Goal: Complete application form

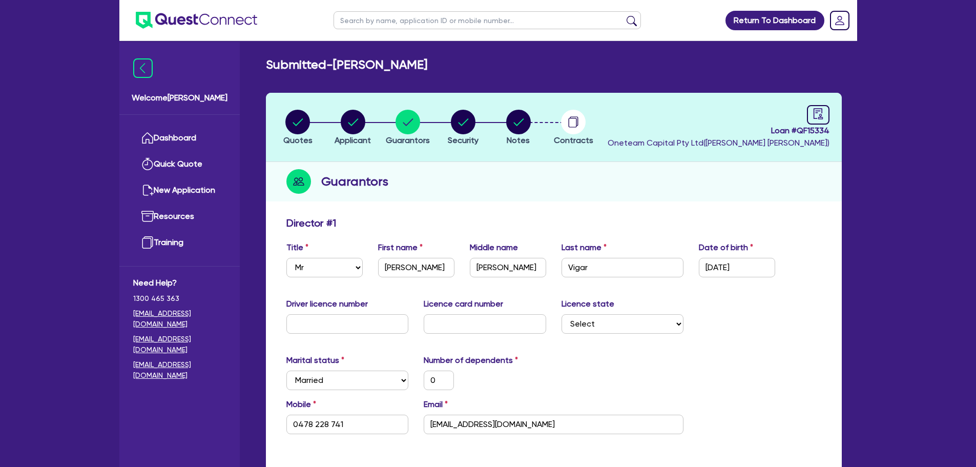
select select "MR"
select select "MARRIED"
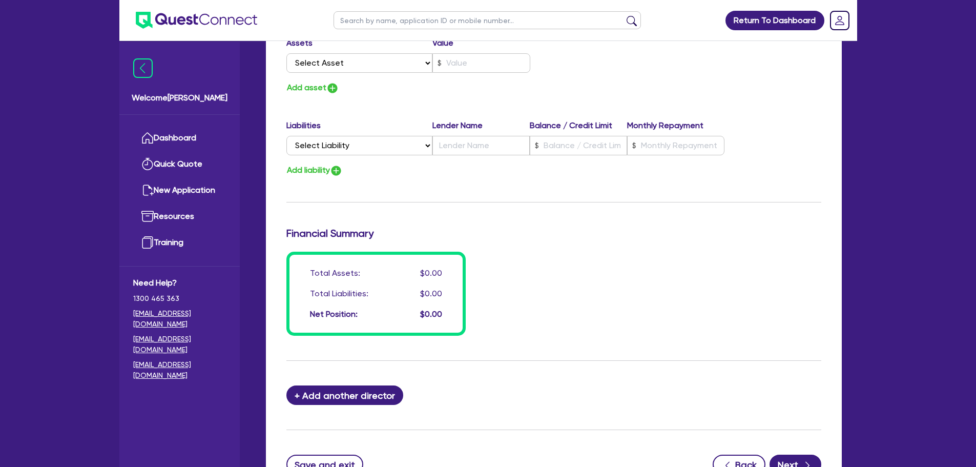
scroll to position [729, 0]
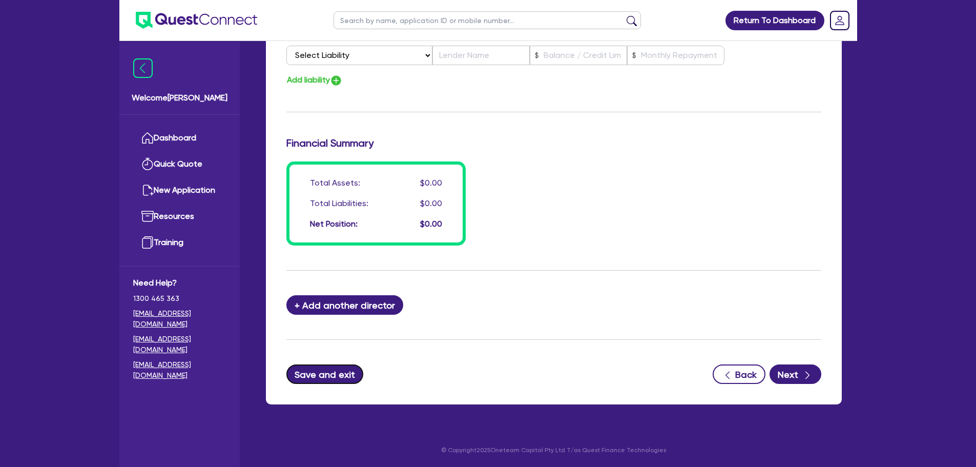
click at [351, 380] on button "Save and exit" at bounding box center [324, 373] width 77 height 19
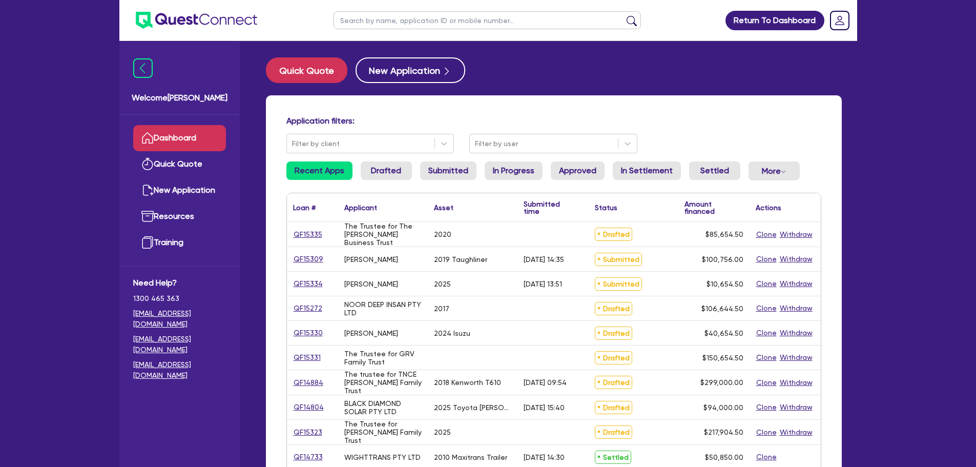
click at [407, 22] on input "text" at bounding box center [487, 20] width 307 height 18
type input "muscle"
click at [624, 15] on button "submit" at bounding box center [632, 22] width 16 height 14
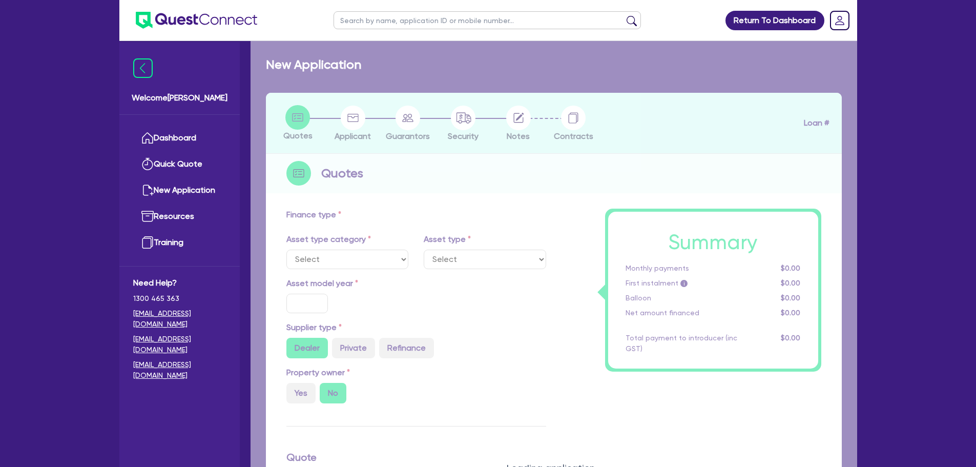
select select "CARS_AND_LIGHT_TRUCKS"
type input "2015"
radio input "false"
radio input "true"
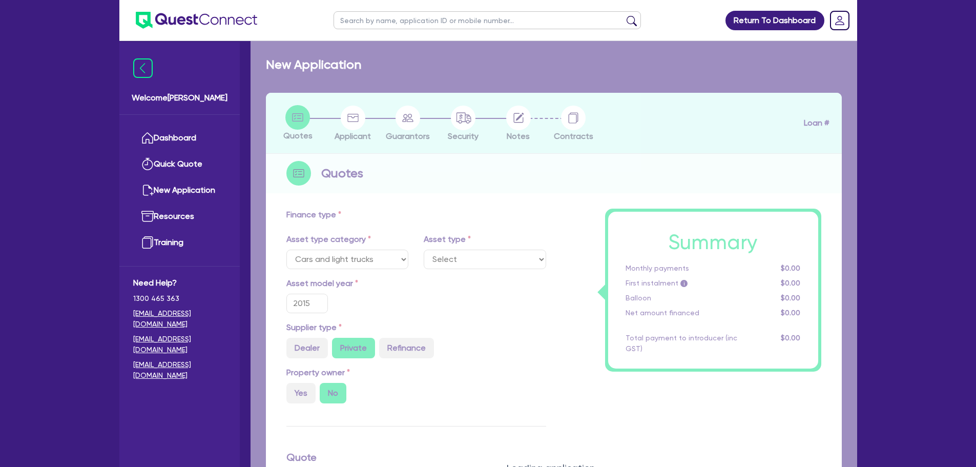
type input "39,000"
type input "6"
type input "2,340"
type input "10.25"
select select "PASSENGER_VEHICLES"
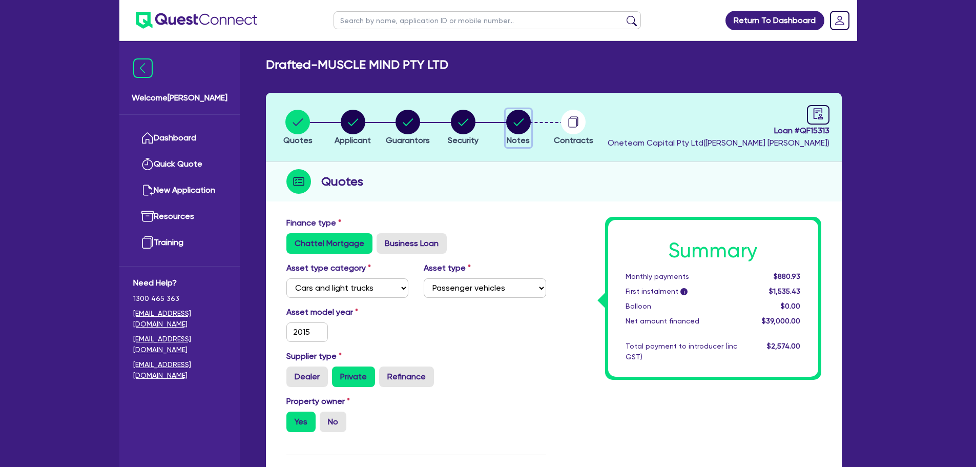
click at [528, 127] on circle "button" at bounding box center [518, 122] width 25 height 25
select select "Other"
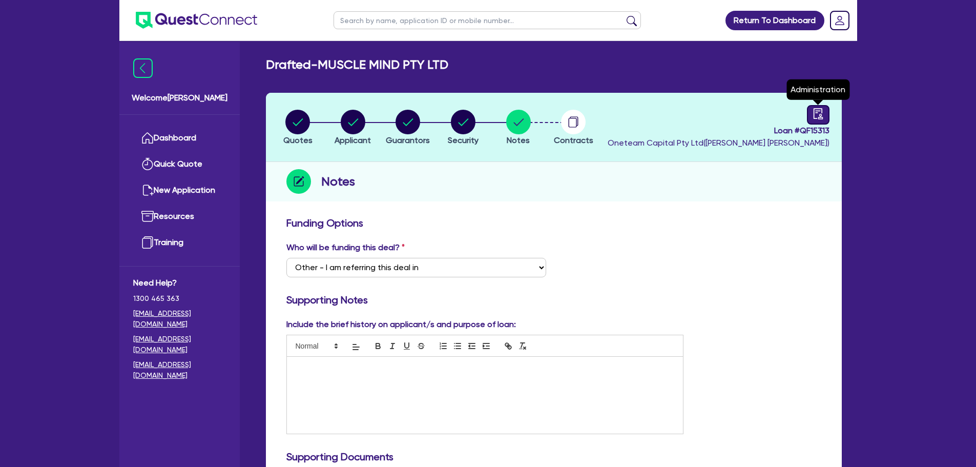
click at [819, 113] on icon "audit" at bounding box center [818, 113] width 11 height 11
select select "DRAFTED_AMENDED"
select select "Other"
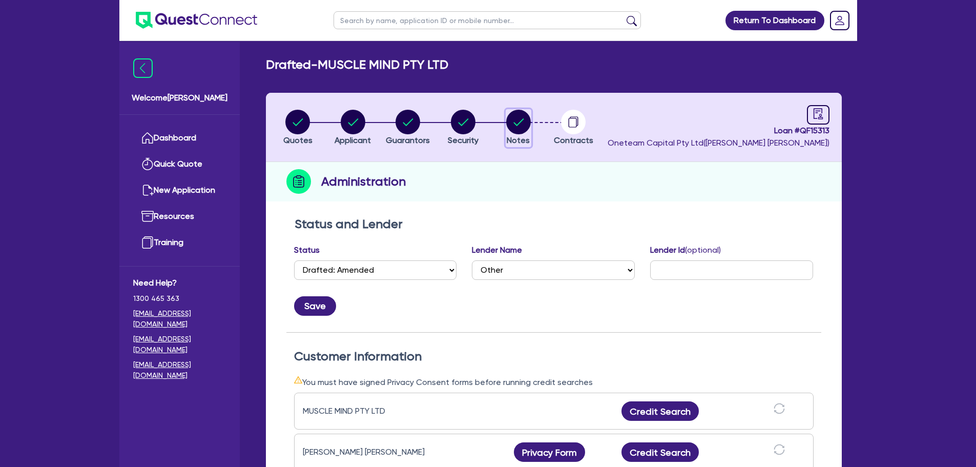
click at [517, 131] on circle "button" at bounding box center [518, 122] width 25 height 25
select select "Other"
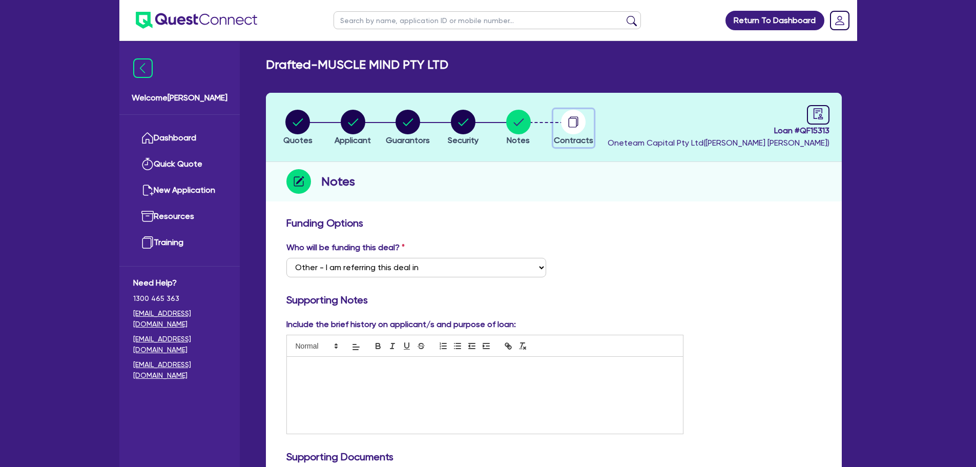
click at [569, 125] on icon "button" at bounding box center [573, 123] width 8 height 10
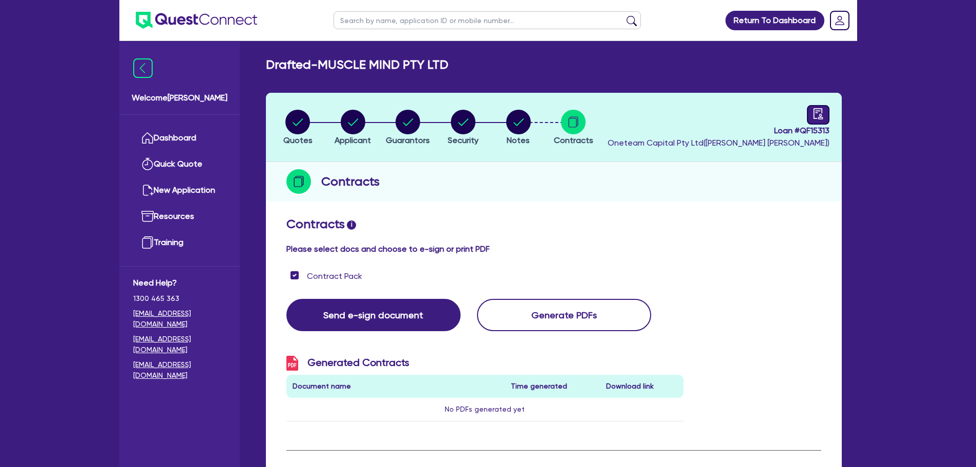
click at [817, 114] on icon "audit" at bounding box center [818, 113] width 11 height 11
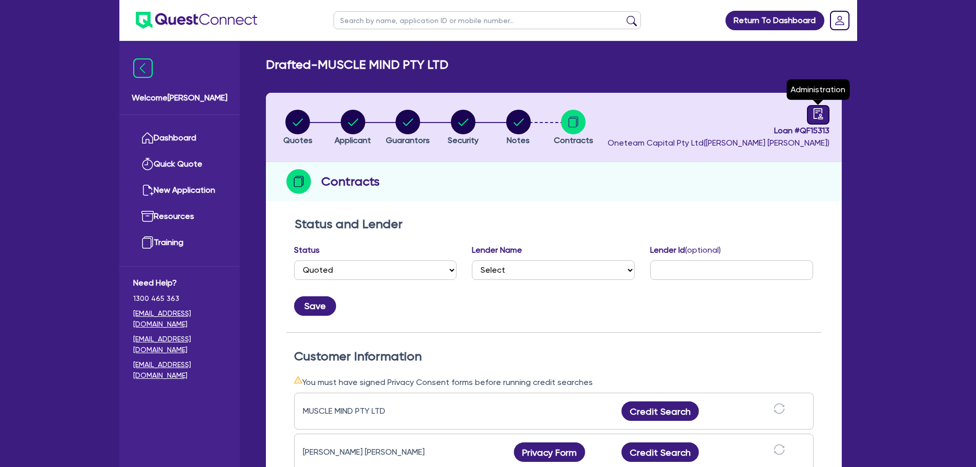
select select "DRAFTED_AMENDED"
select select "Other"
click at [386, 26] on input "text" at bounding box center [487, 20] width 307 height 18
type input "muscle"
click button "submit" at bounding box center [632, 22] width 16 height 14
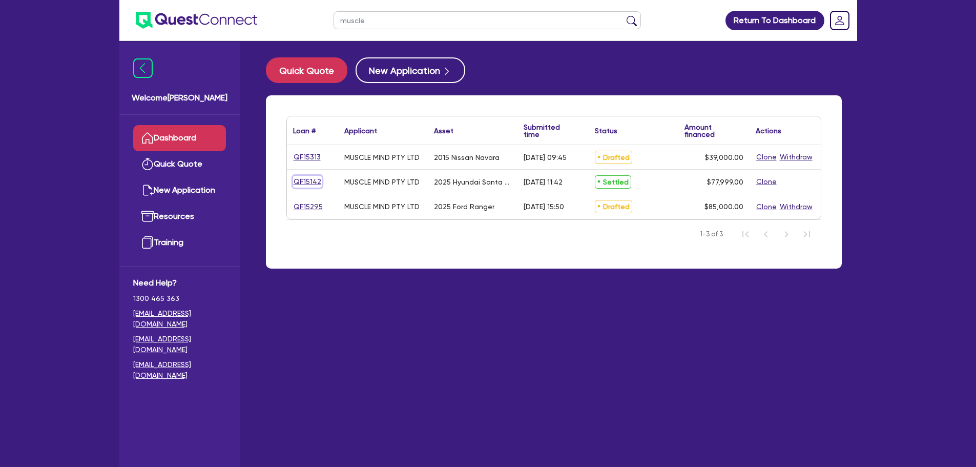
click at [308, 180] on link "QF15142" at bounding box center [307, 182] width 29 height 12
select select "CARS_AND_LIGHT_TRUCKS"
select select "PASSENGER_VEHICLES"
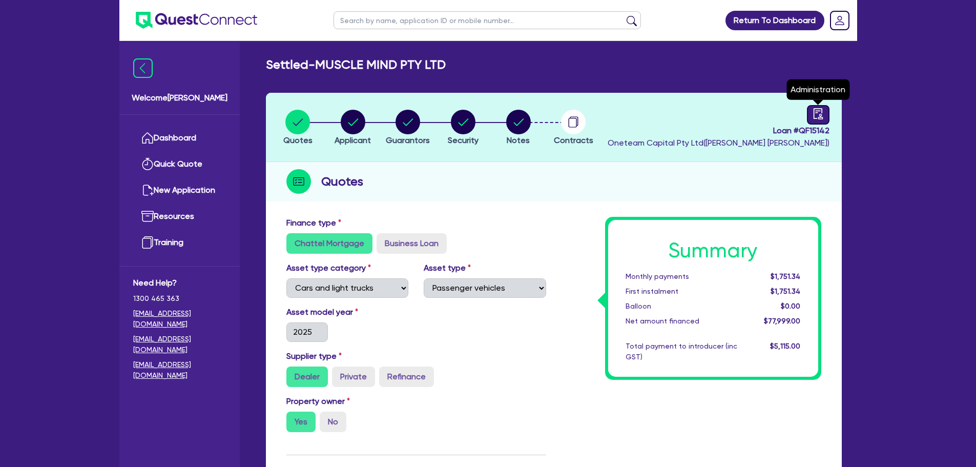
drag, startPoint x: 830, startPoint y: 109, endPoint x: 822, endPoint y: 111, distance: 8.5
click at [829, 109] on header "Quotes Applicant [GEOGRAPHIC_DATA] Security Notes Contracts Loan # QF15142 Onet…" at bounding box center [554, 127] width 576 height 69
click at [816, 114] on icon "audit" at bounding box center [818, 113] width 11 height 11
select select "SETTLED"
select select "Shift"
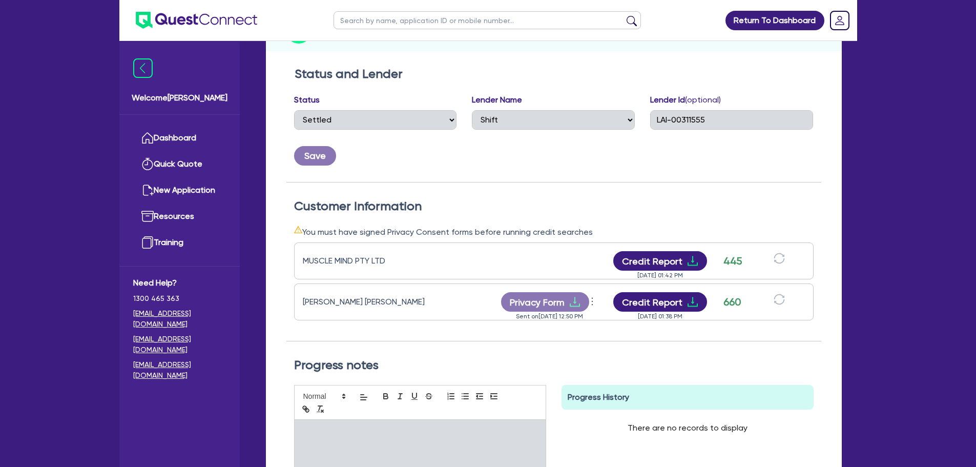
scroll to position [256, 0]
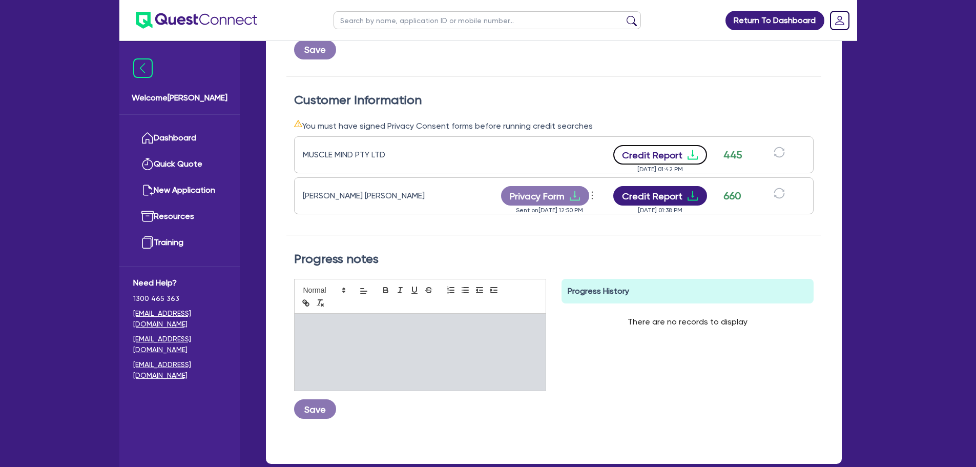
click at [669, 153] on button "Credit Report" at bounding box center [660, 154] width 94 height 19
